Goal: Task Accomplishment & Management: Use online tool/utility

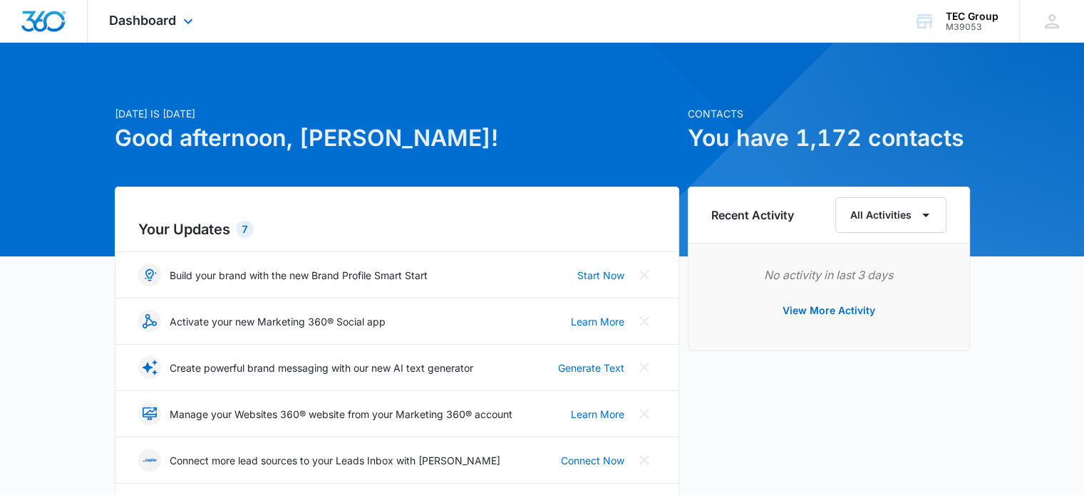
click at [26, 14] on img "Dashboard" at bounding box center [44, 21] width 46 height 21
click at [41, 12] on img "Dashboard" at bounding box center [44, 21] width 46 height 21
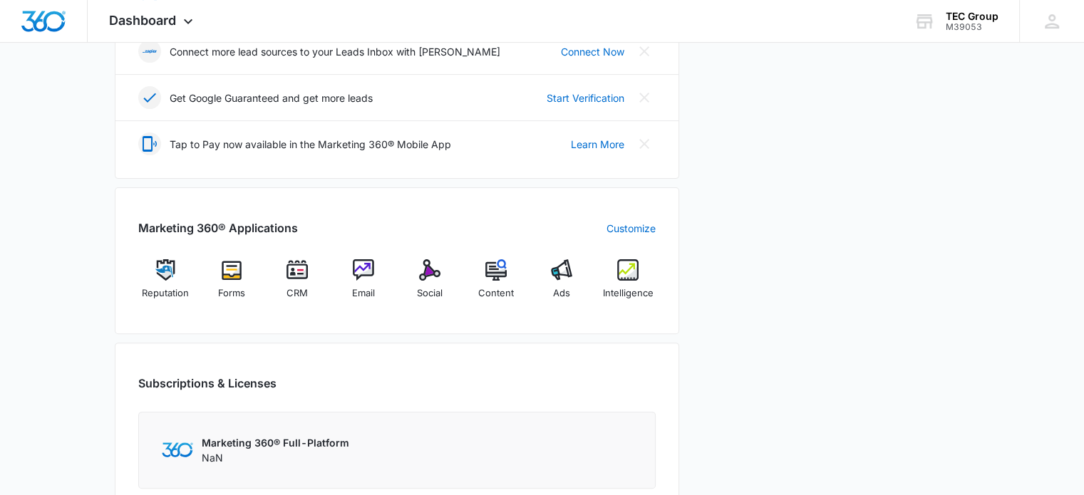
scroll to position [499, 0]
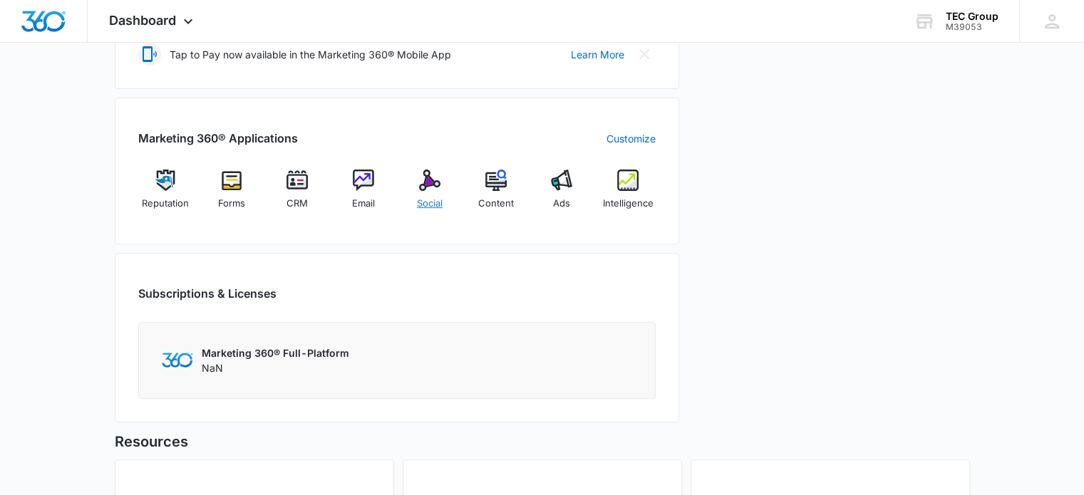
click at [435, 179] on img at bounding box center [429, 180] width 21 height 21
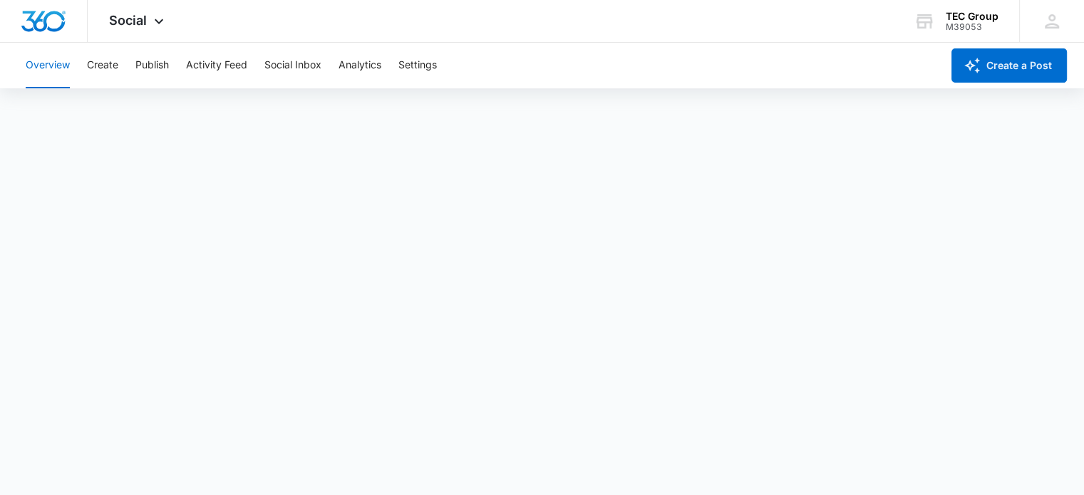
scroll to position [4, 0]
click at [48, 6] on div at bounding box center [44, 21] width 88 height 42
click at [948, 21] on div "TEC Group" at bounding box center [972, 16] width 53 height 11
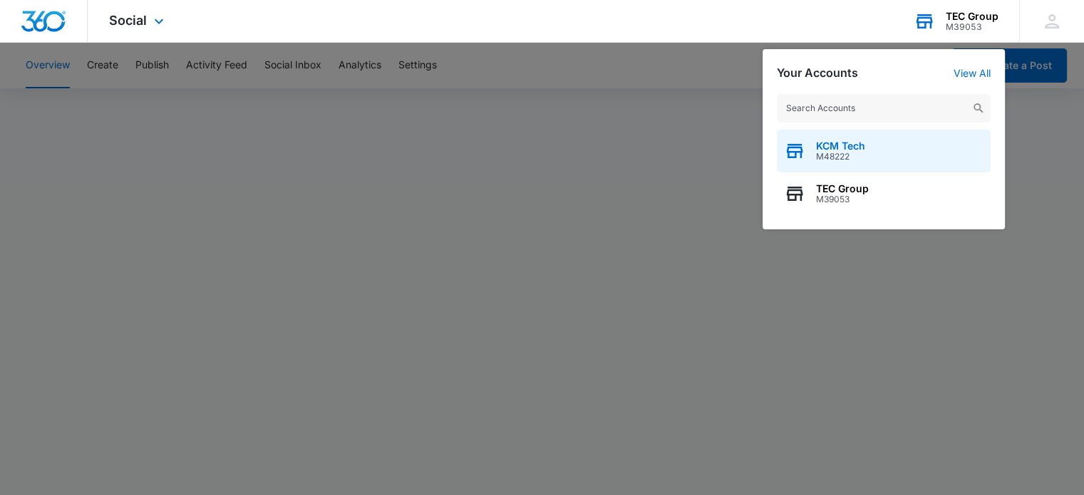
click at [877, 139] on div "KCM Tech M48222" at bounding box center [884, 151] width 214 height 43
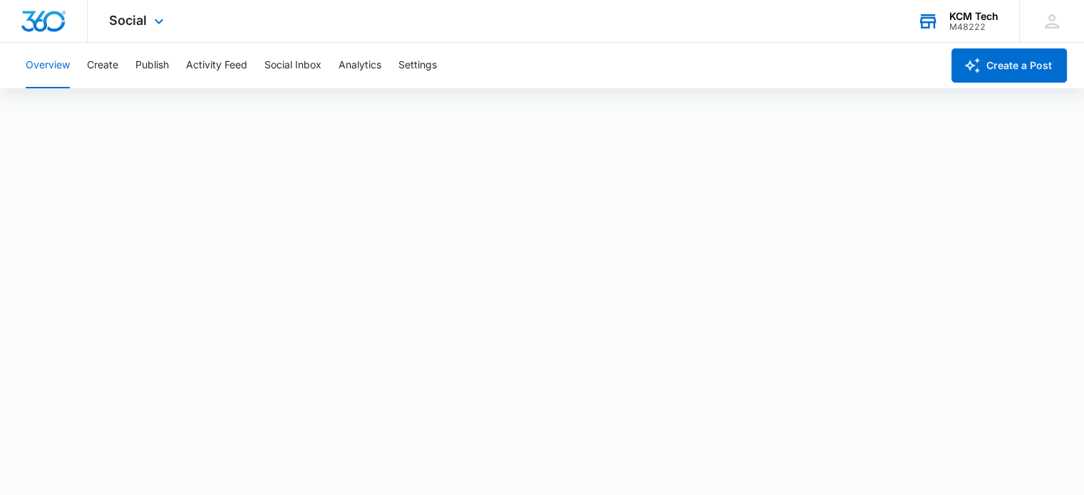
click at [9, 22] on div at bounding box center [44, 21] width 88 height 42
click at [21, 22] on img "Dashboard" at bounding box center [44, 21] width 46 height 21
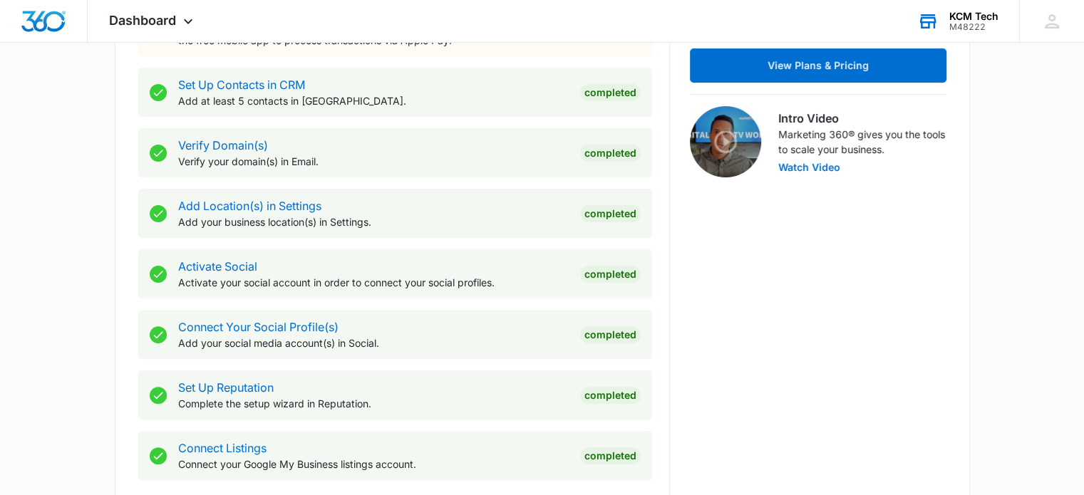
scroll to position [667, 0]
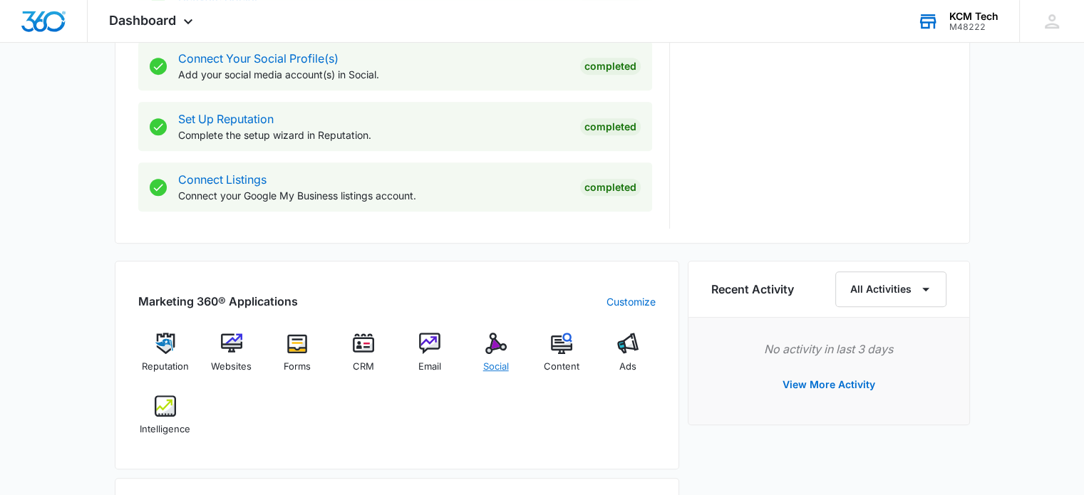
click at [487, 341] on img at bounding box center [495, 343] width 21 height 21
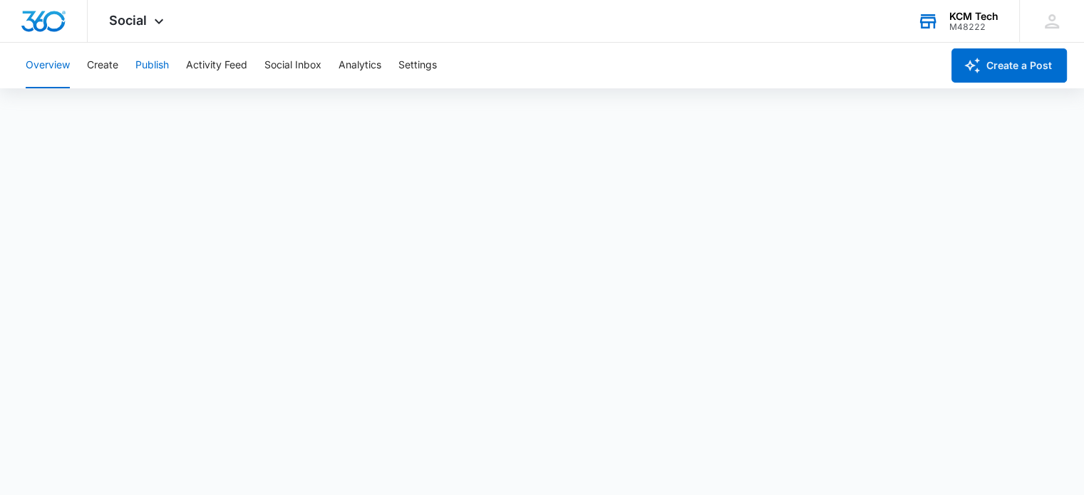
click at [168, 54] on button "Publish" at bounding box center [151, 66] width 33 height 46
drag, startPoint x: 151, startPoint y: 61, endPoint x: 159, endPoint y: 59, distance: 8.1
click at [151, 60] on button "Publish" at bounding box center [151, 66] width 33 height 46
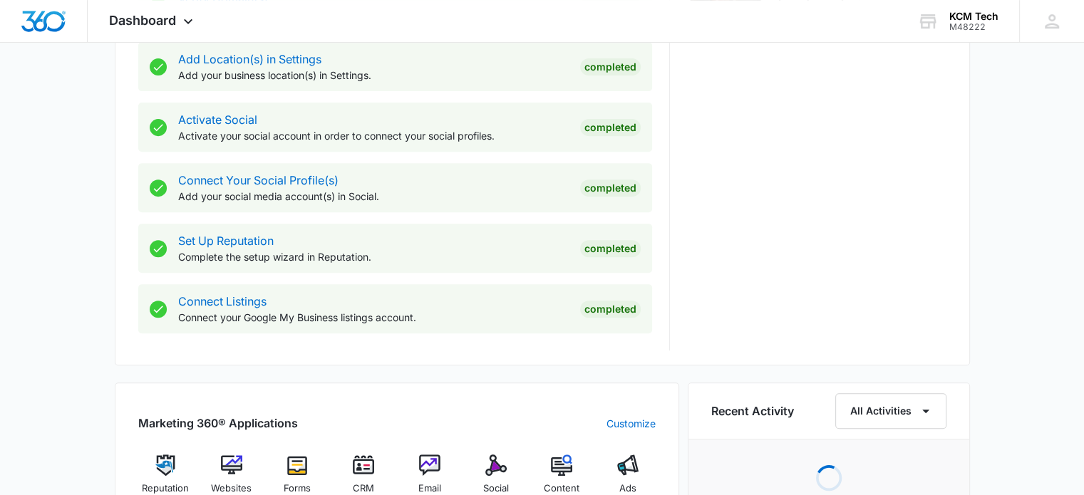
scroll to position [713, 0]
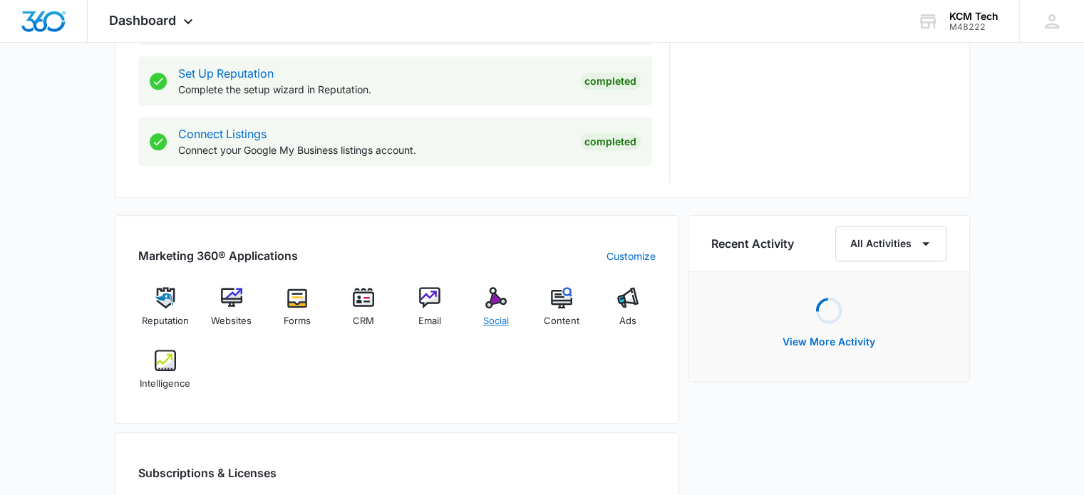
click at [485, 299] on img at bounding box center [495, 297] width 21 height 21
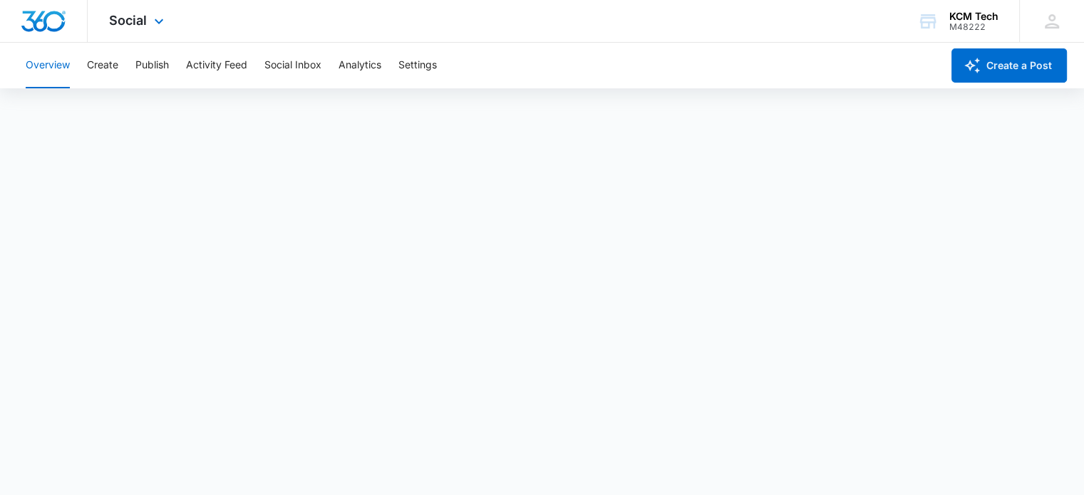
scroll to position [4, 0]
